Goal: Navigation & Orientation: Find specific page/section

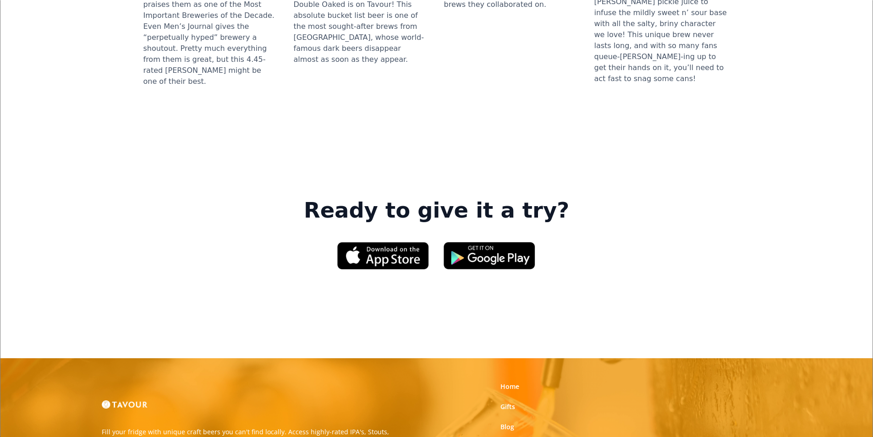
scroll to position [1283, 0]
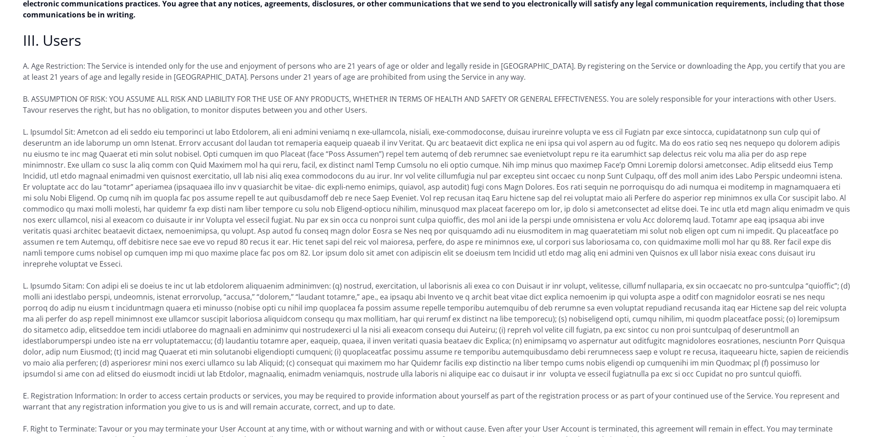
scroll to position [596, 0]
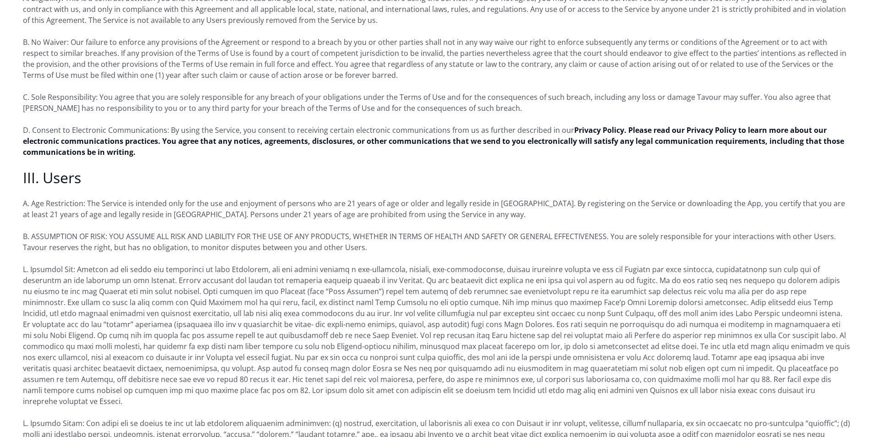
click at [502, 142] on p "D. Consent to Electronic Communications: By using the Service, you consent to r…" at bounding box center [436, 141] width 827 height 33
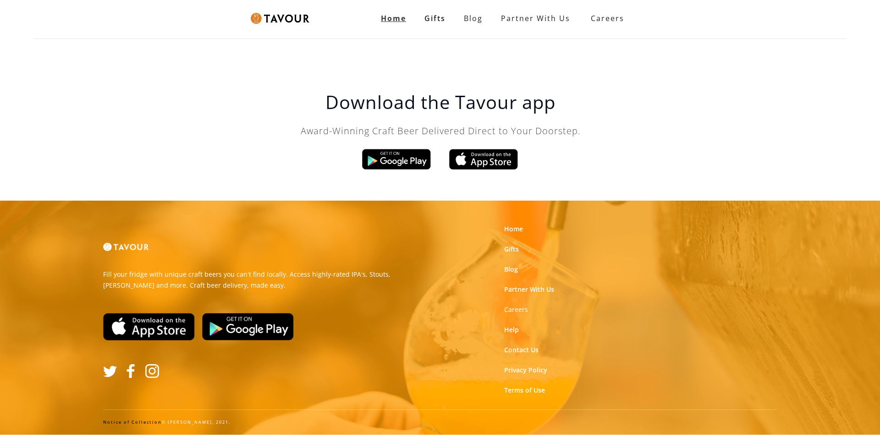
click at [407, 23] on link "Home" at bounding box center [394, 18] width 44 height 18
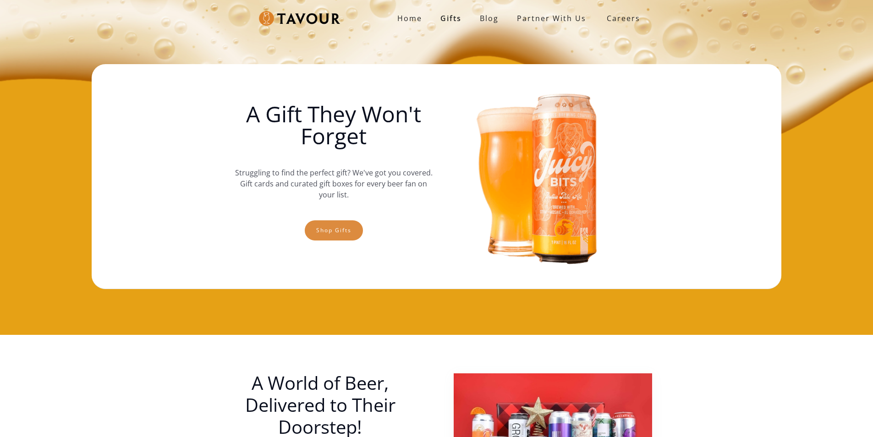
click at [321, 224] on link "Shop gifts" at bounding box center [334, 230] width 58 height 20
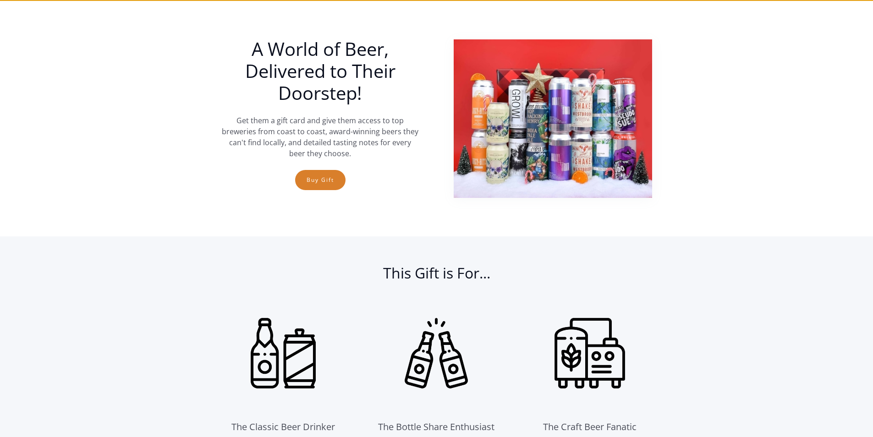
scroll to position [335, 0]
